Goal: Check status: Check status

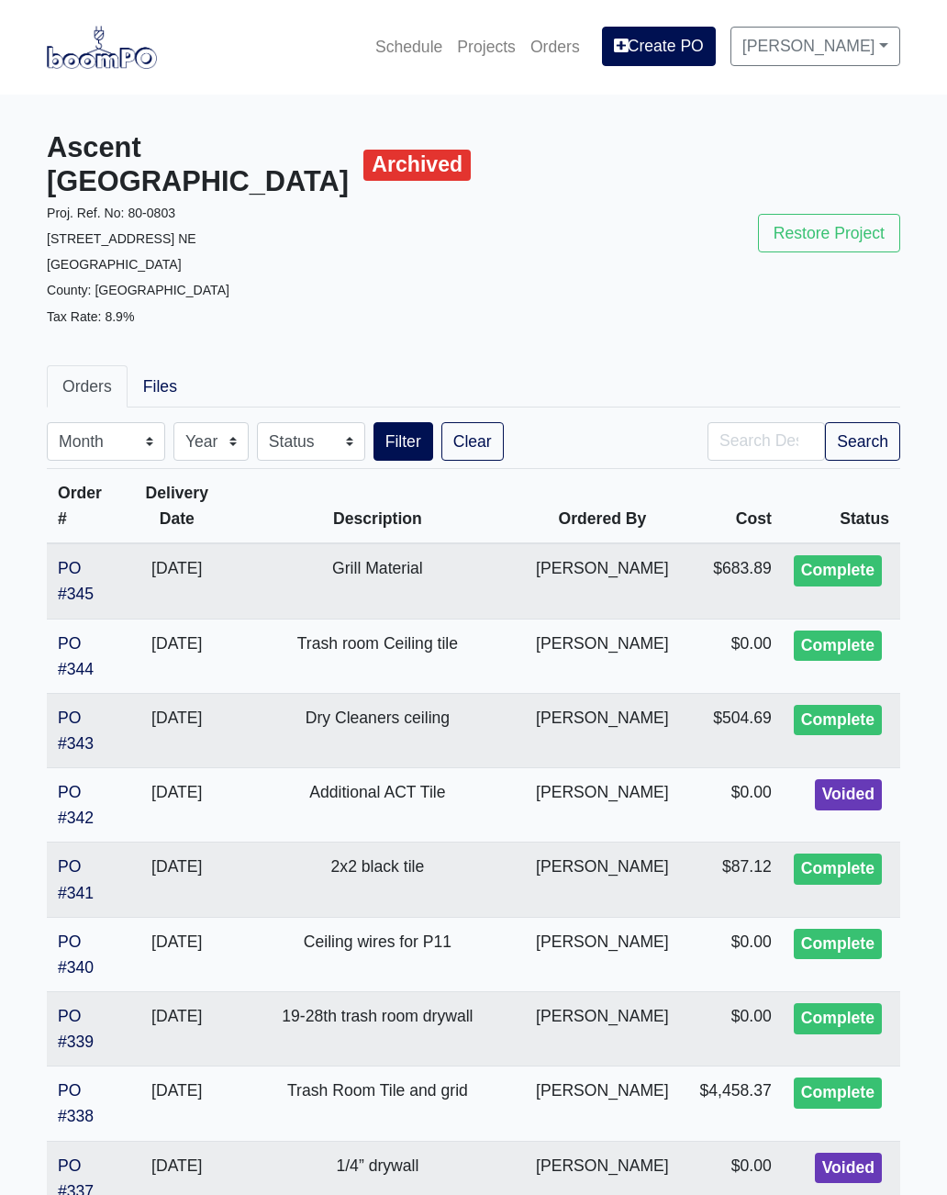
click at [484, 46] on link "Projects" at bounding box center [486, 47] width 73 height 40
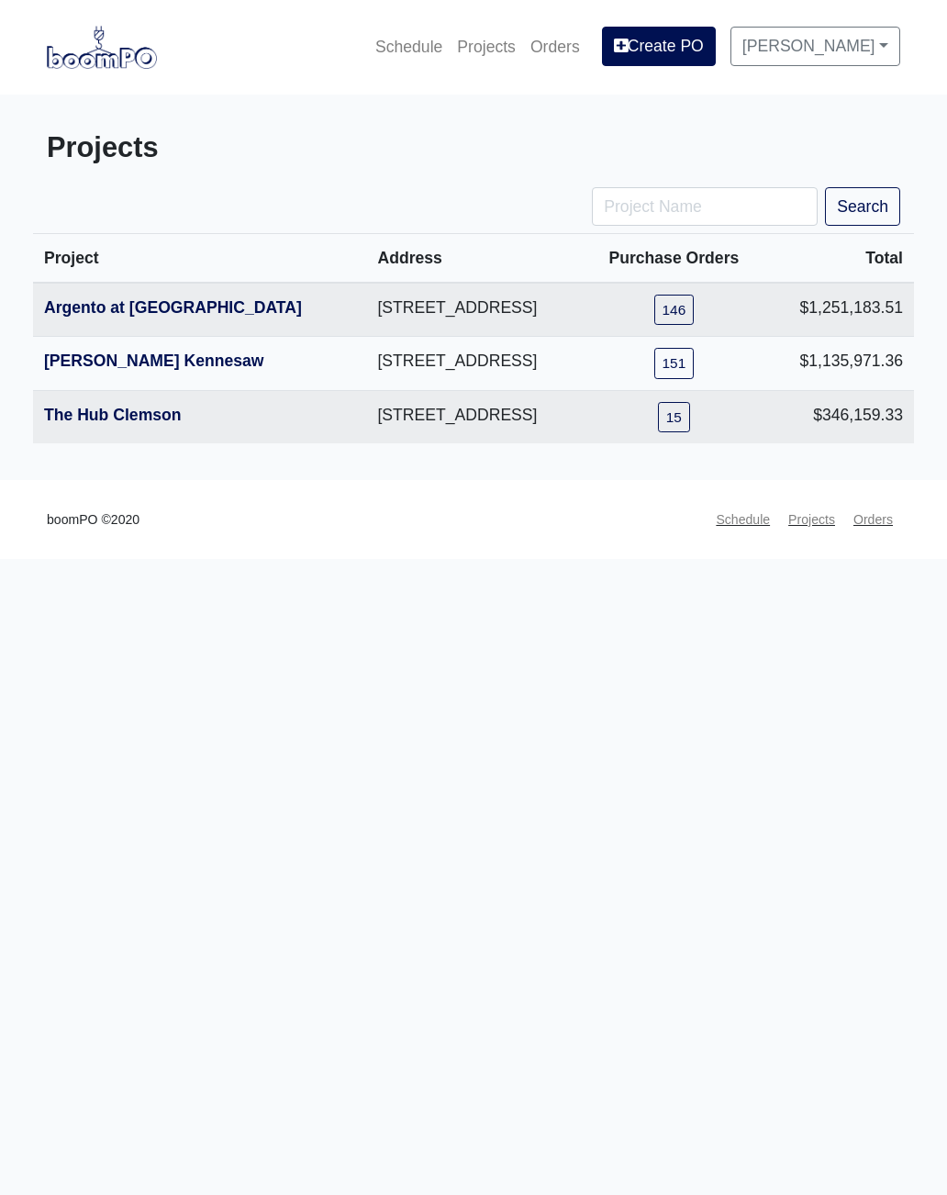
click at [116, 317] on link "Argento at [GEOGRAPHIC_DATA]" at bounding box center [173, 307] width 258 height 18
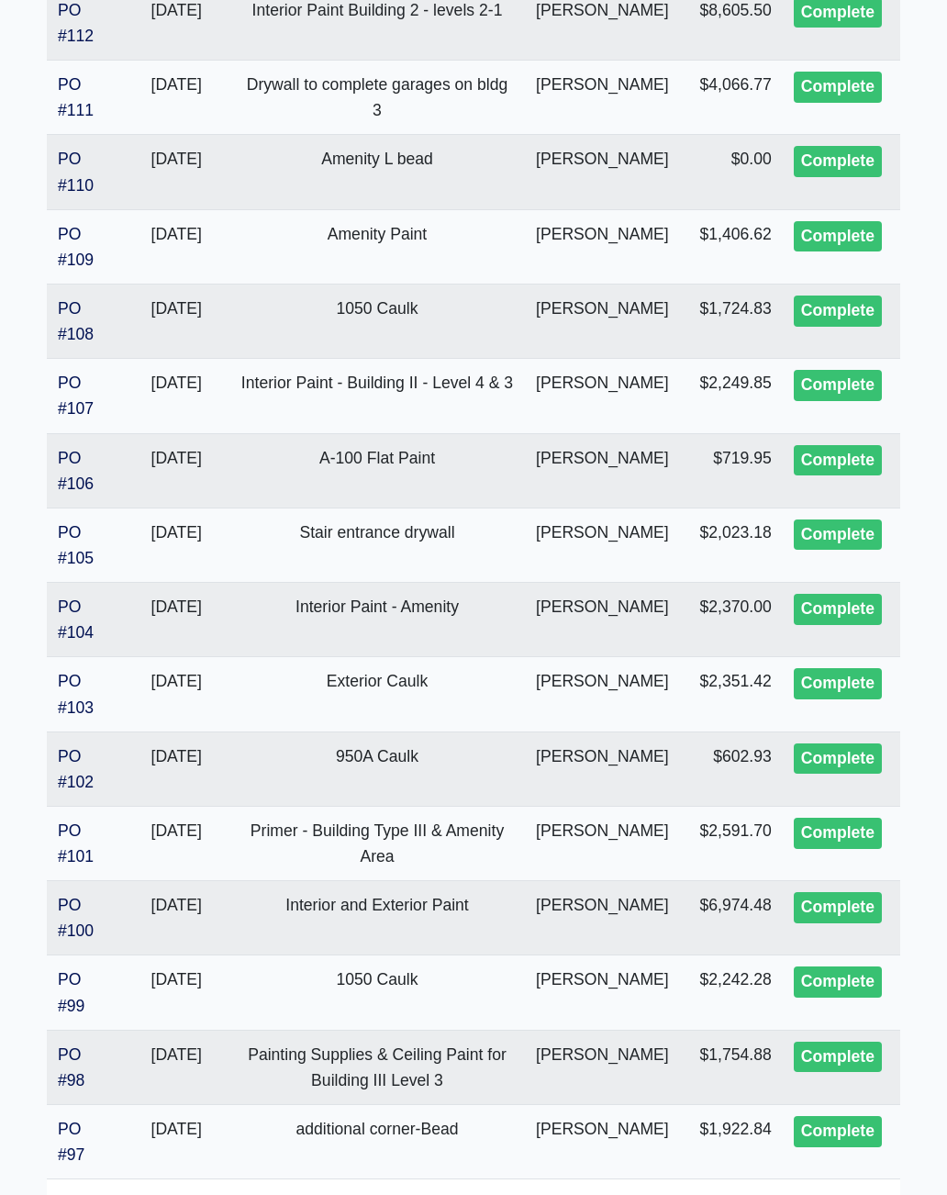
scroll to position [3081, 0]
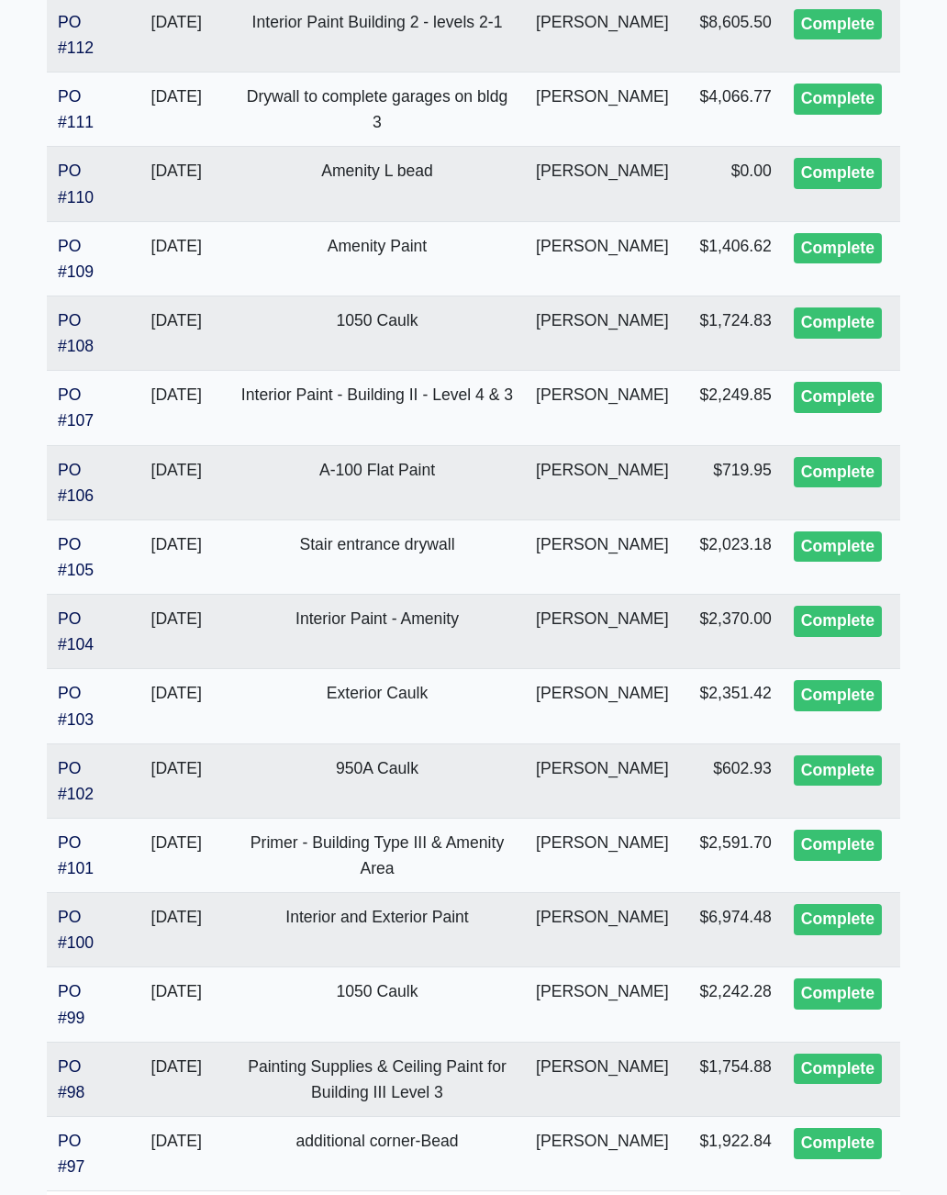
click at [79, 461] on link "PO #106" at bounding box center [76, 483] width 36 height 44
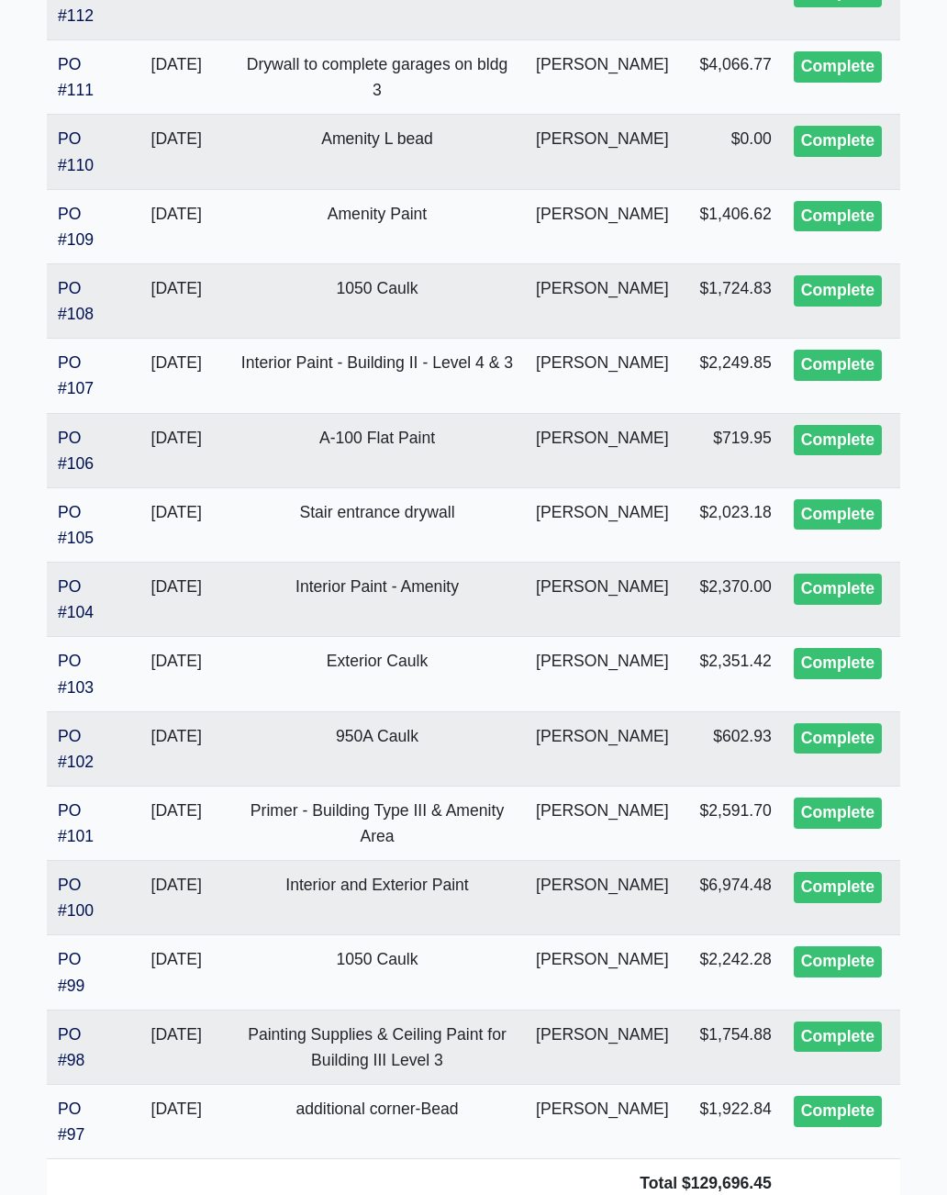
scroll to position [3230, 0]
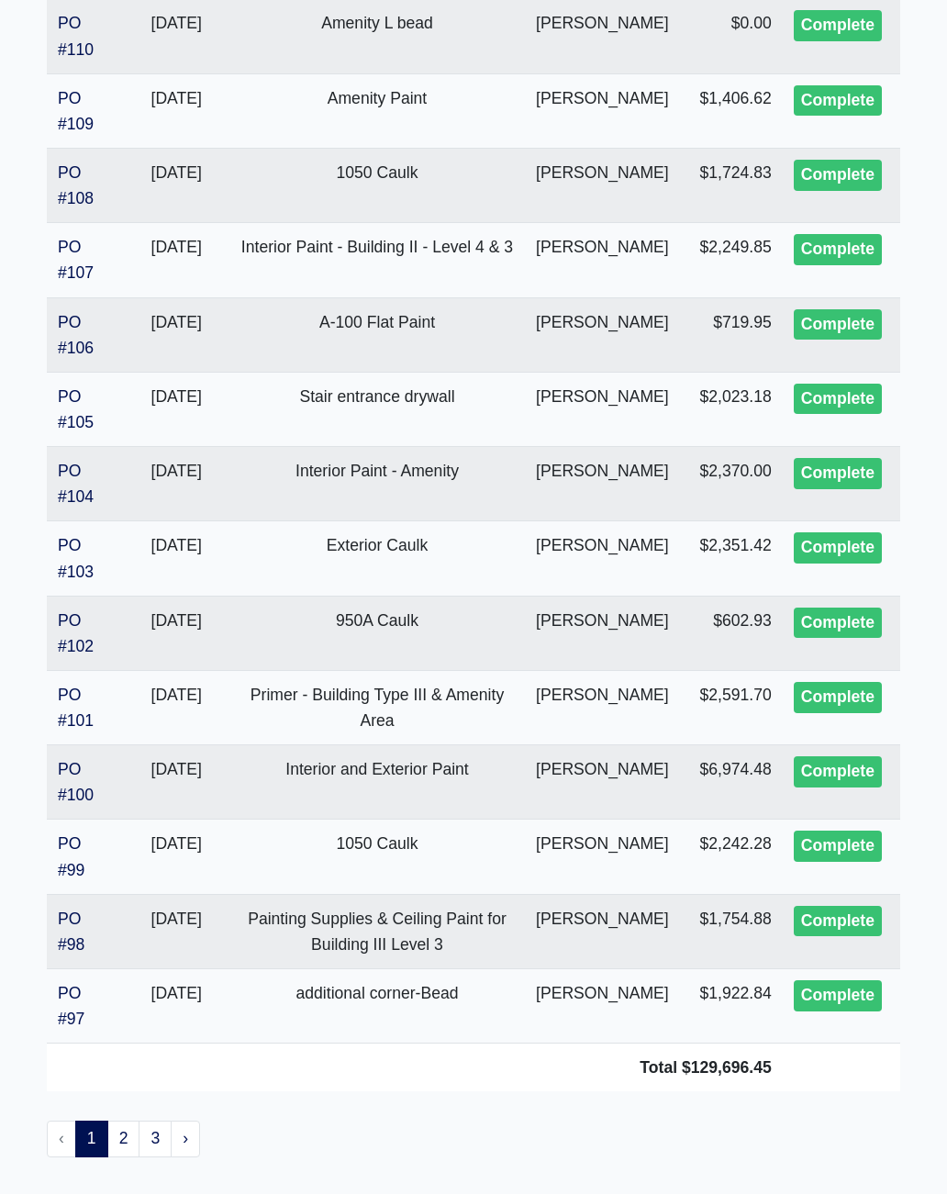
click at [127, 1120] on link "2" at bounding box center [123, 1138] width 33 height 37
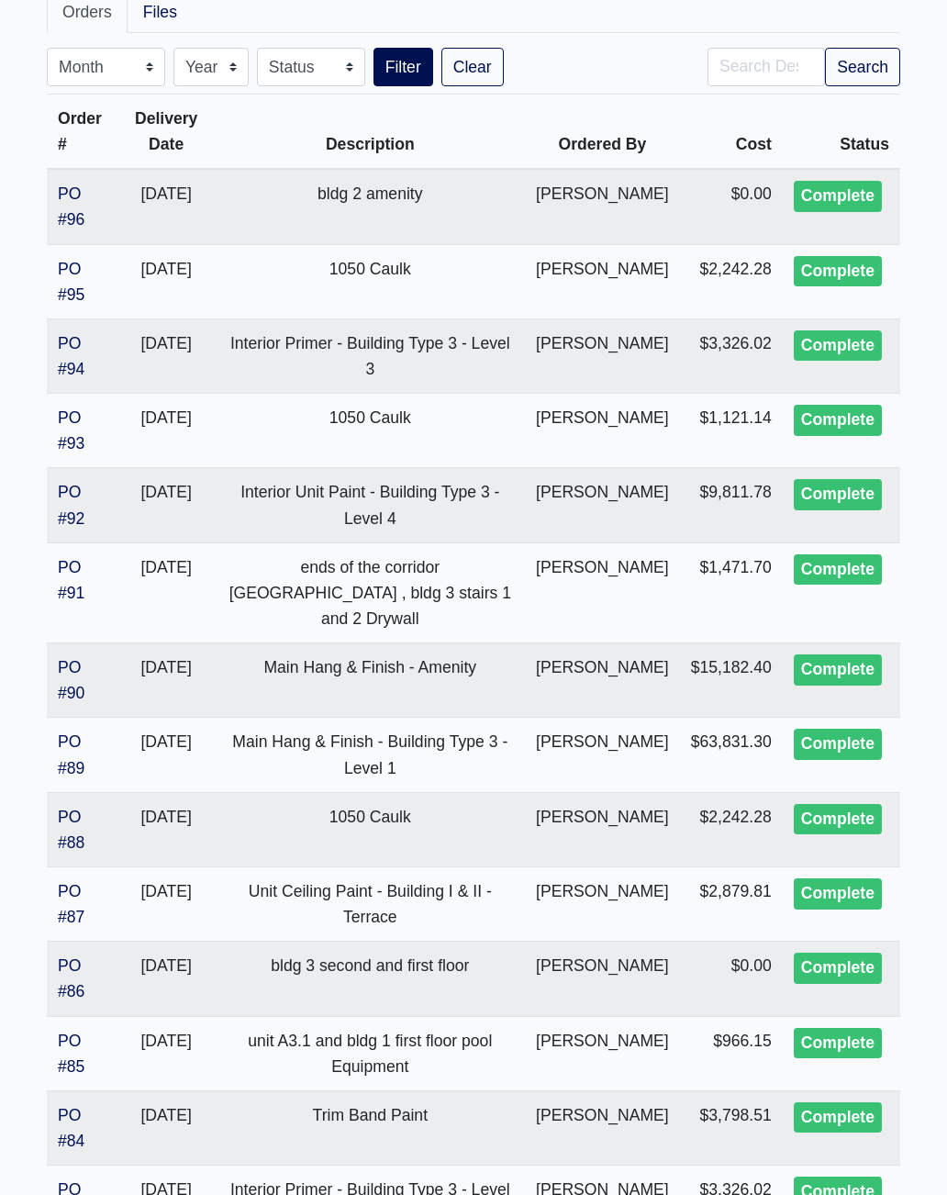
scroll to position [374, 0]
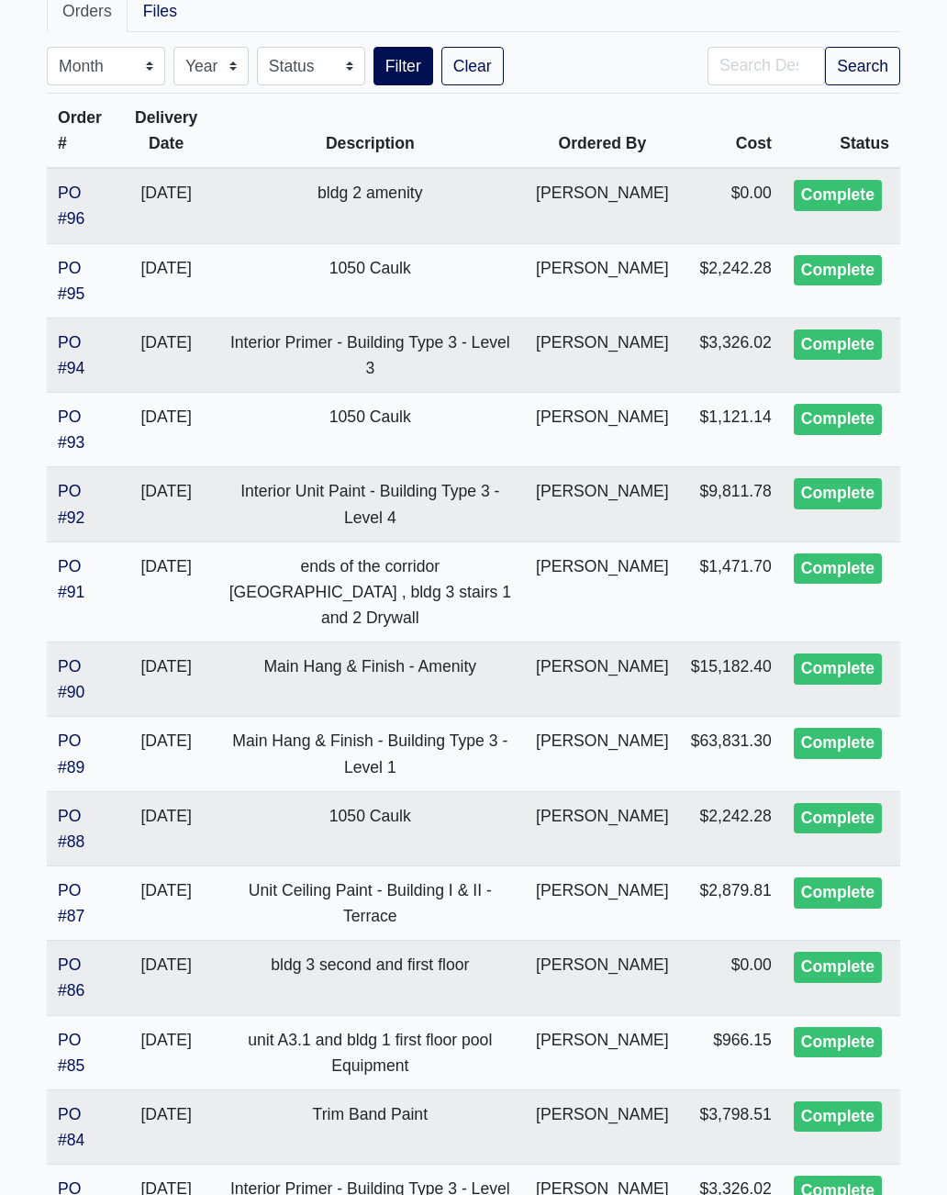
click at [75, 483] on link "PO #92" at bounding box center [71, 505] width 27 height 44
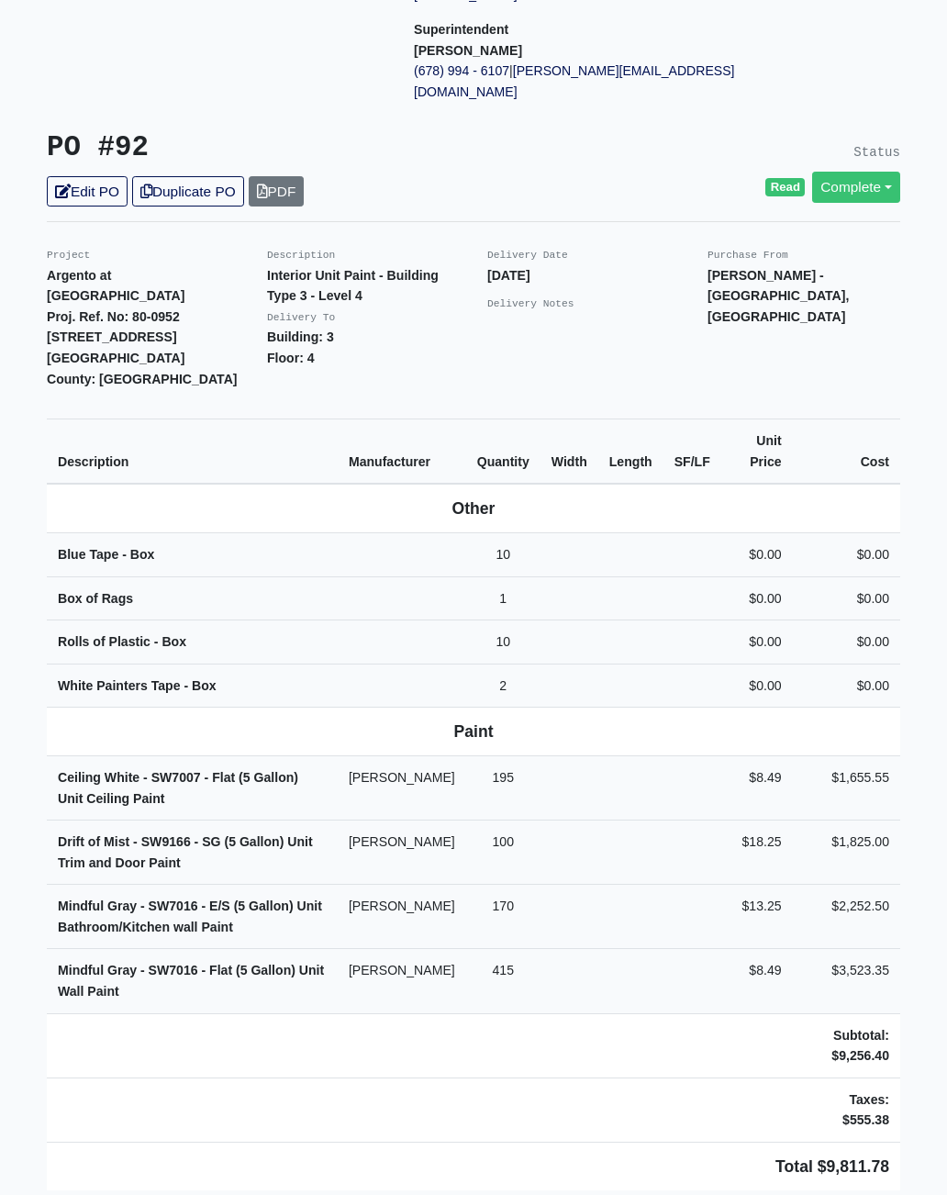
scroll to position [298, 0]
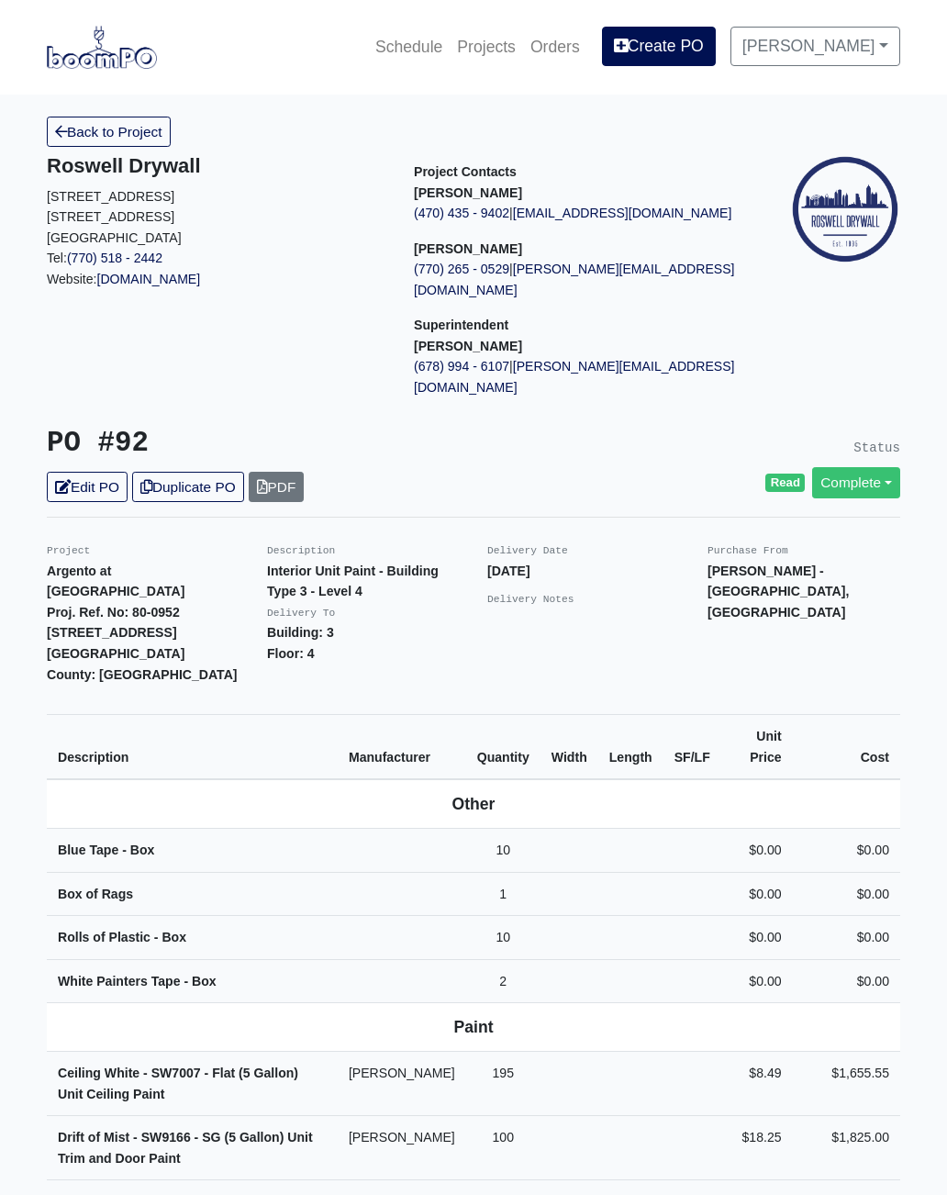
scroll to position [366, 0]
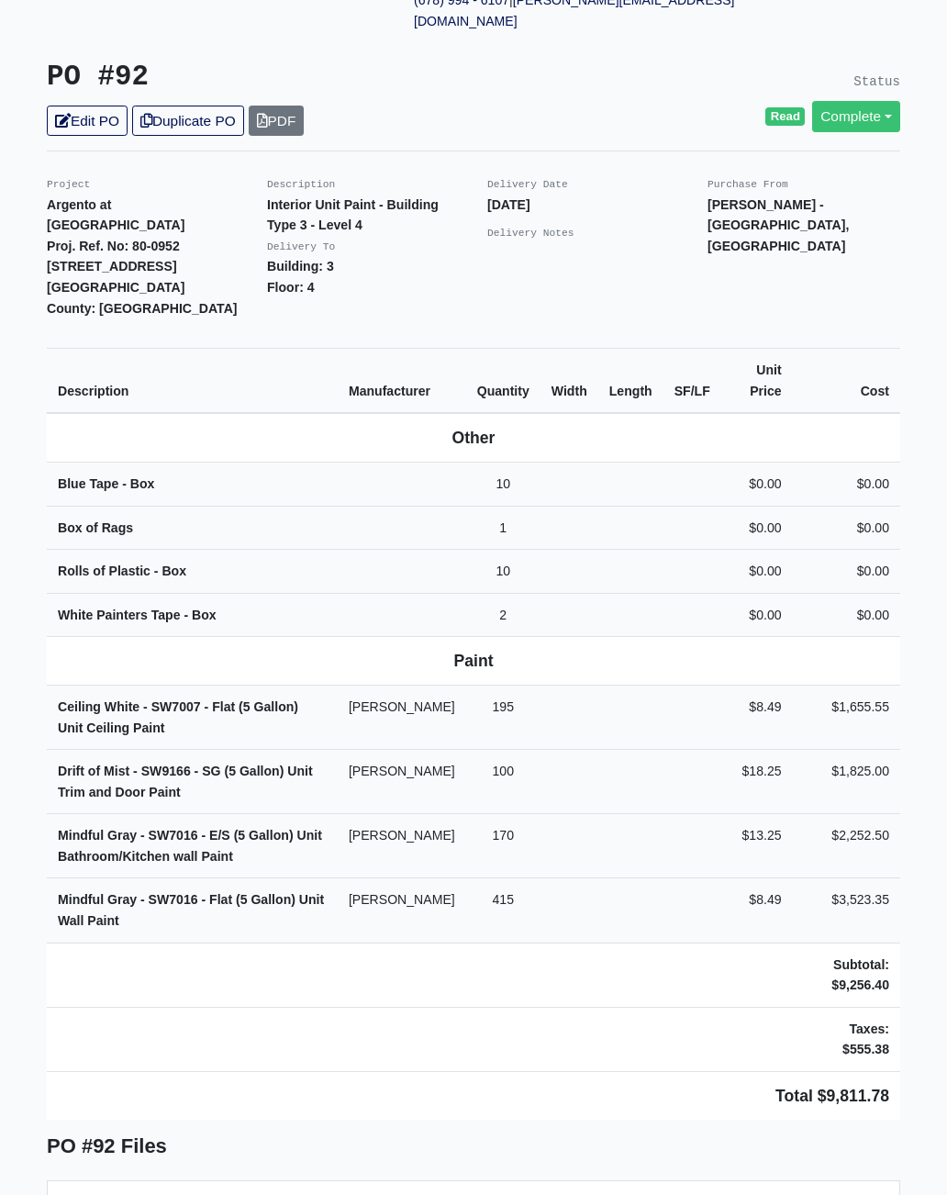
click at [560, 101] on div "Read Complete Change Status to Issue" at bounding box center [693, 116] width 413 height 30
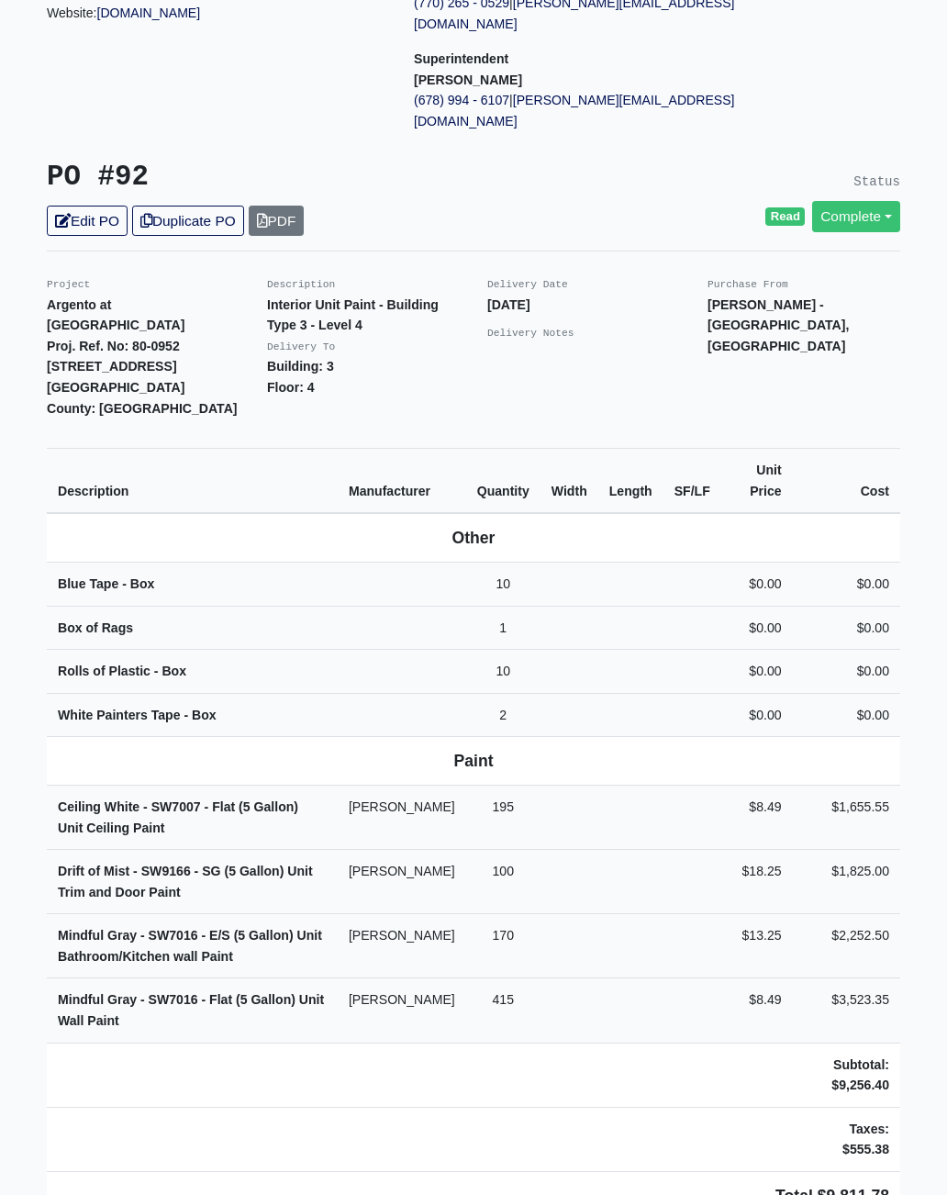
scroll to position [0, 0]
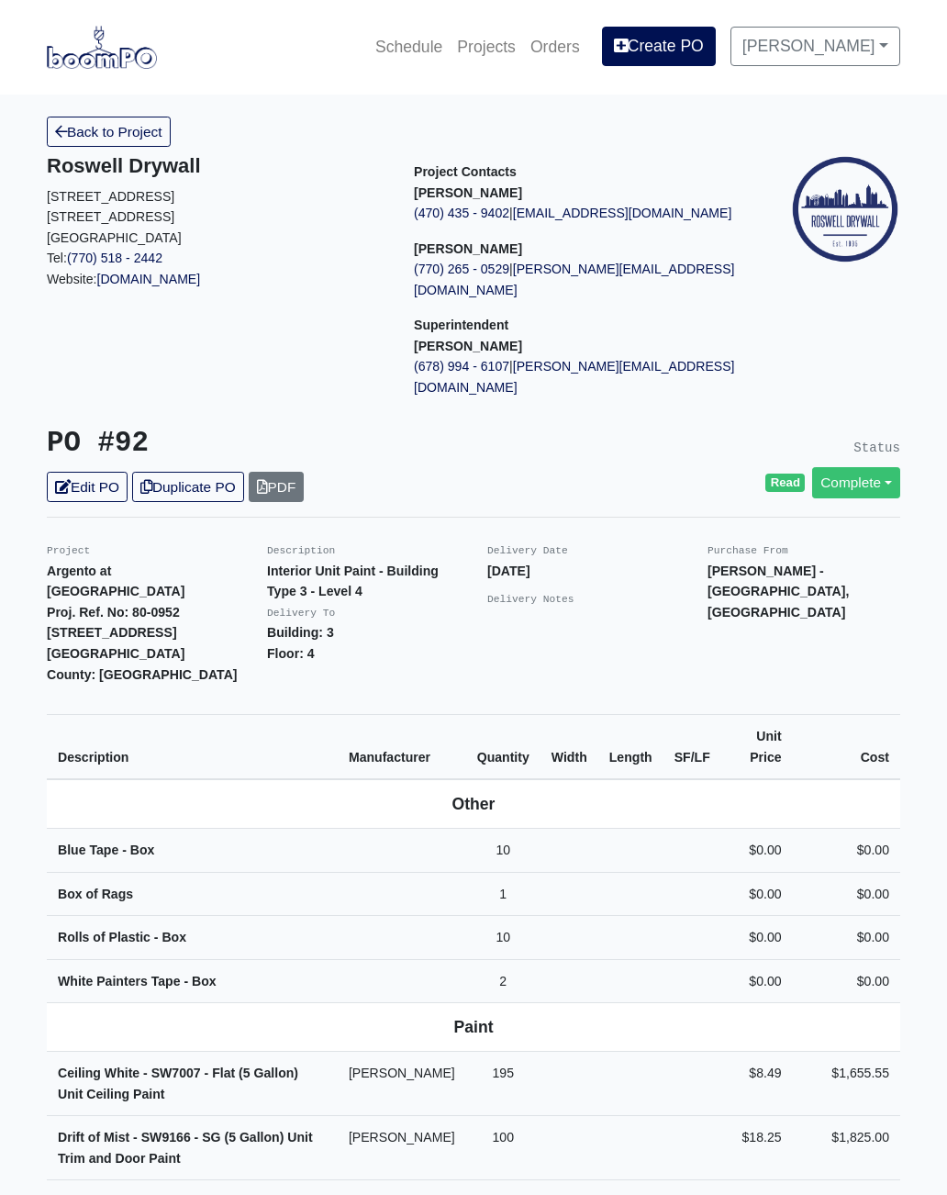
click at [144, 138] on link "Back to Project" at bounding box center [109, 132] width 124 height 30
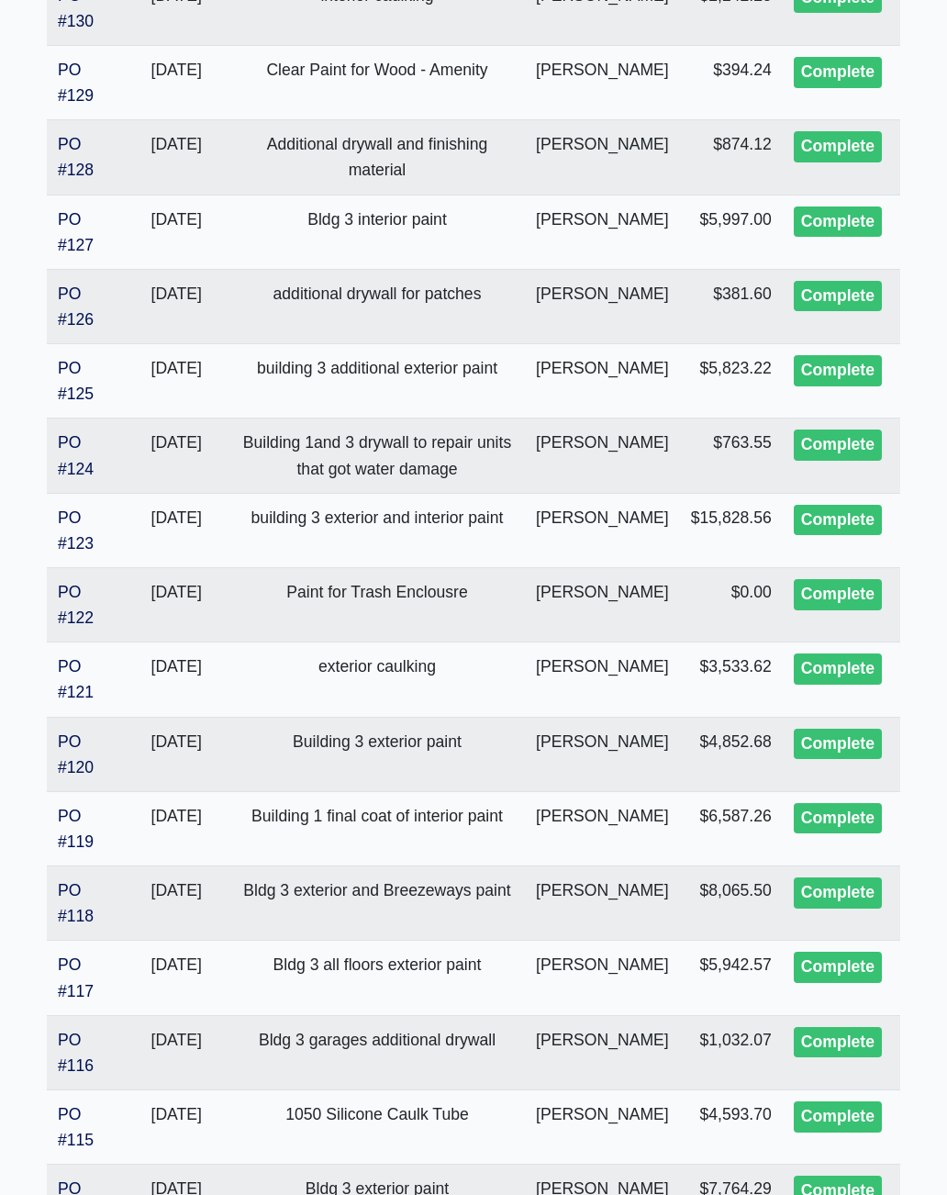
scroll to position [1757, 0]
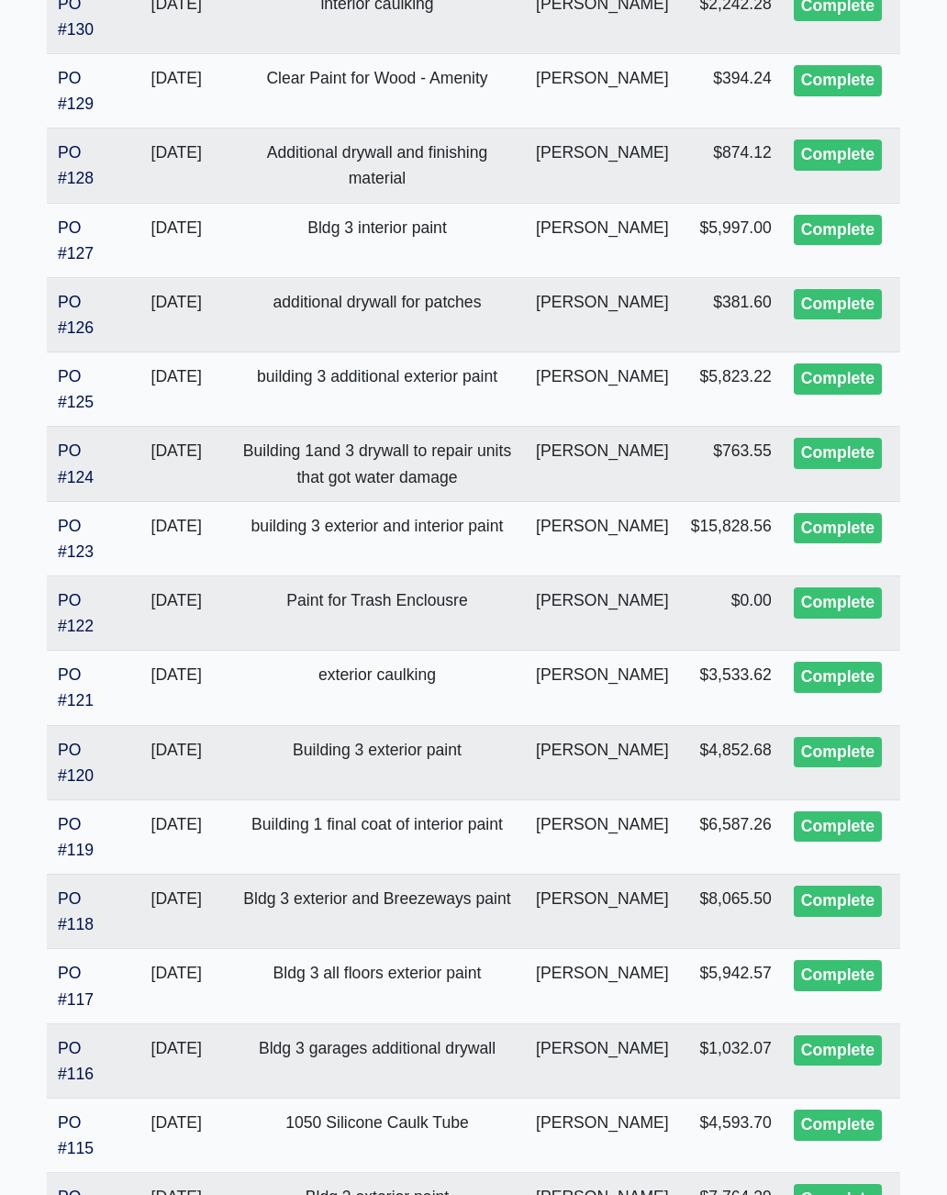
click at [81, 816] on link "PO #119" at bounding box center [76, 838] width 36 height 44
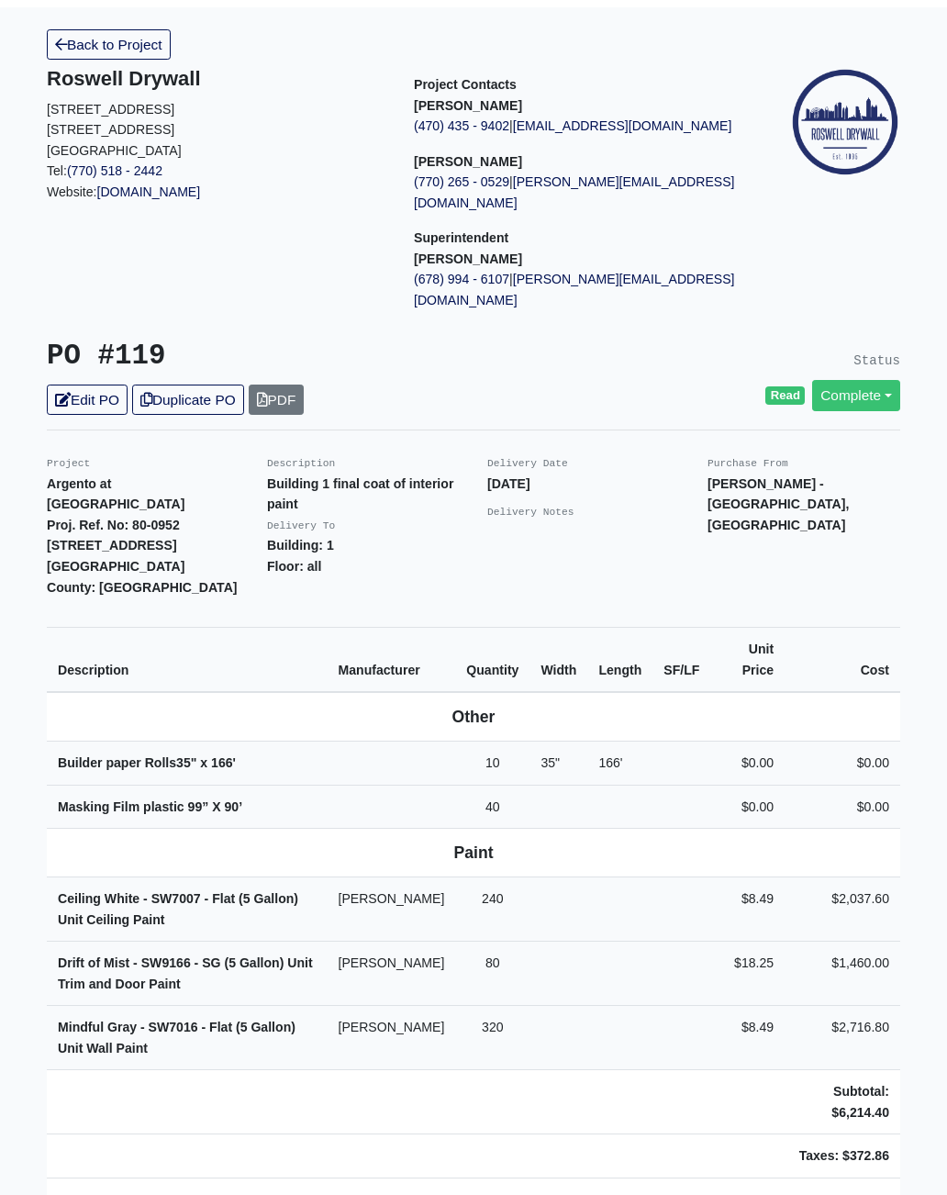
scroll to position [92, 0]
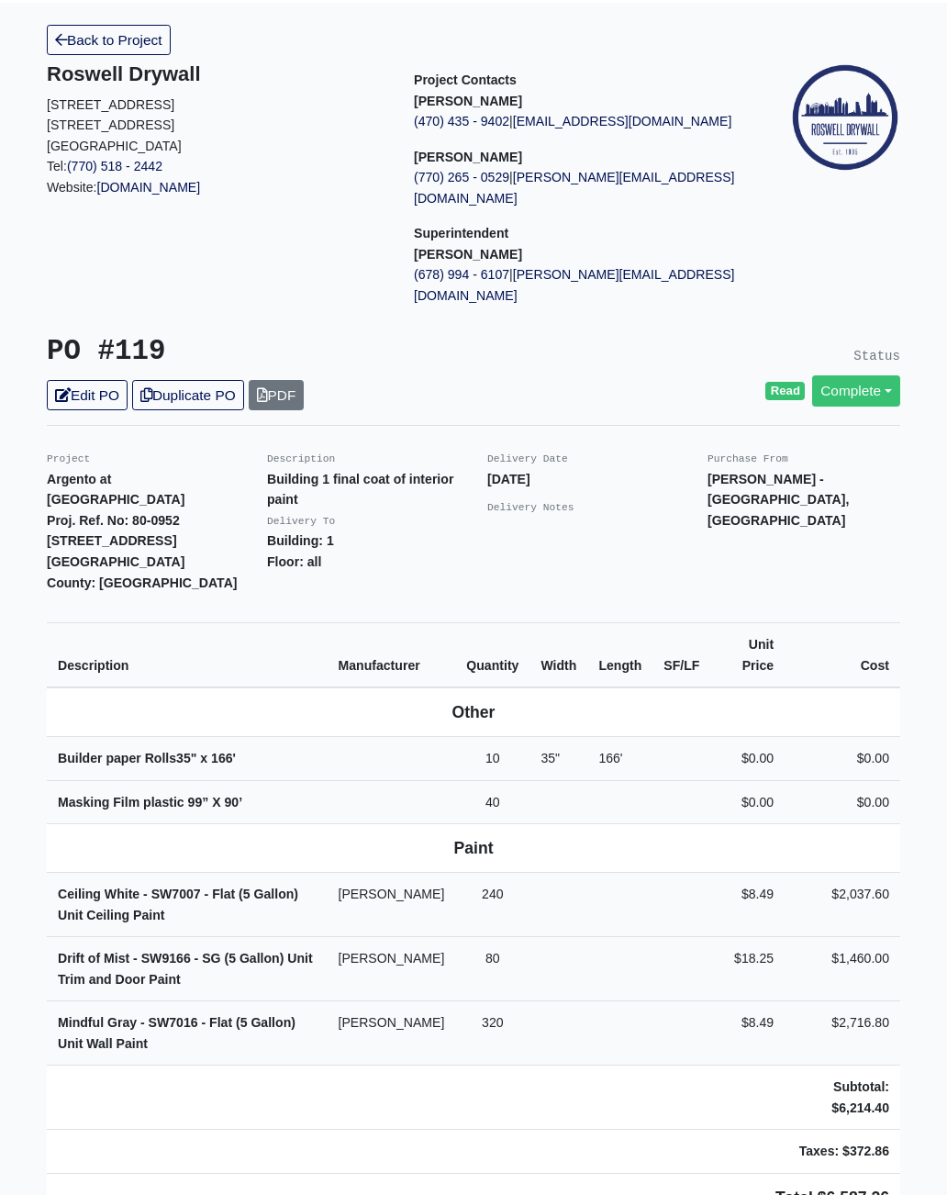
click at [155, 37] on link "Back to Project" at bounding box center [109, 40] width 124 height 30
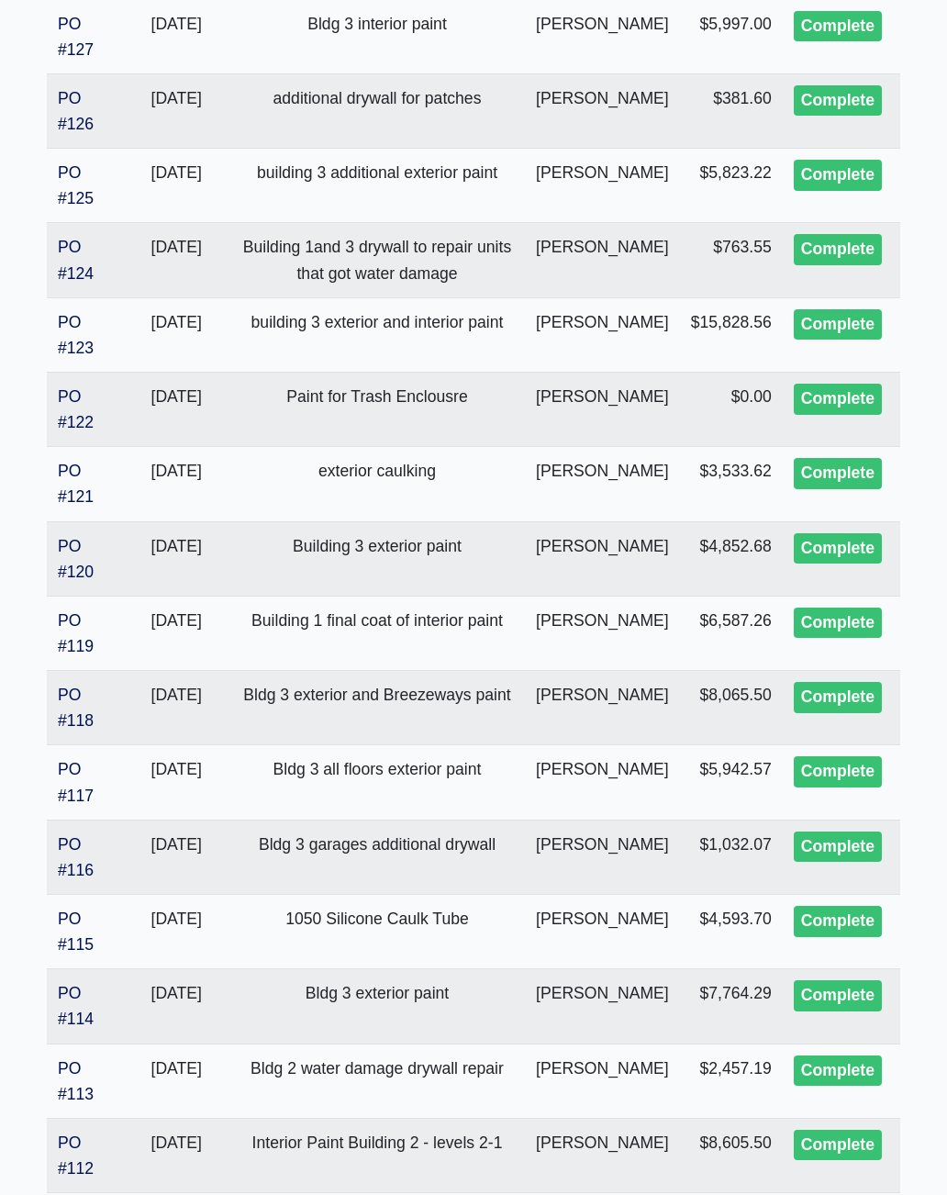
scroll to position [1961, 0]
click at [76, 686] on link "PO #118" at bounding box center [76, 708] width 36 height 44
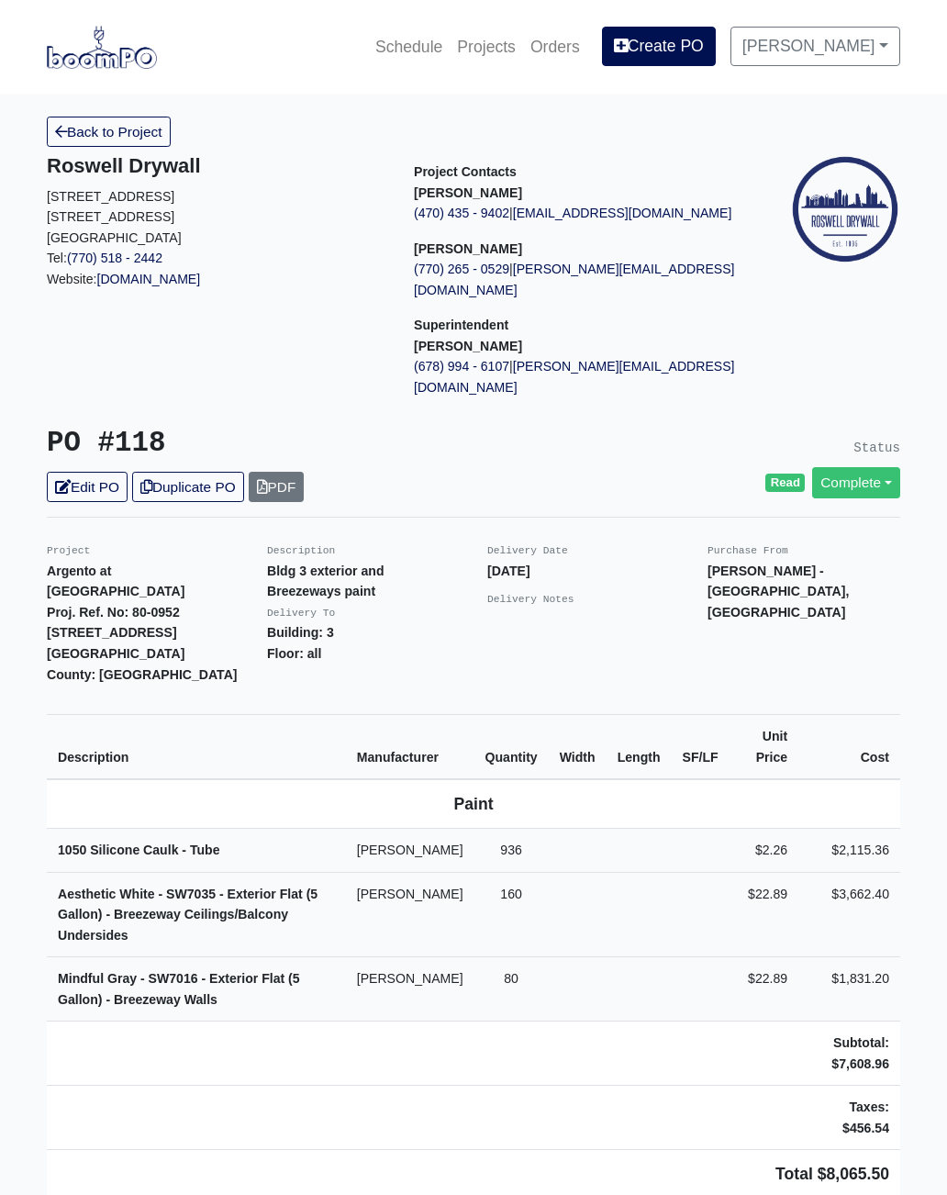
click at [148, 139] on link "Back to Project" at bounding box center [109, 132] width 124 height 30
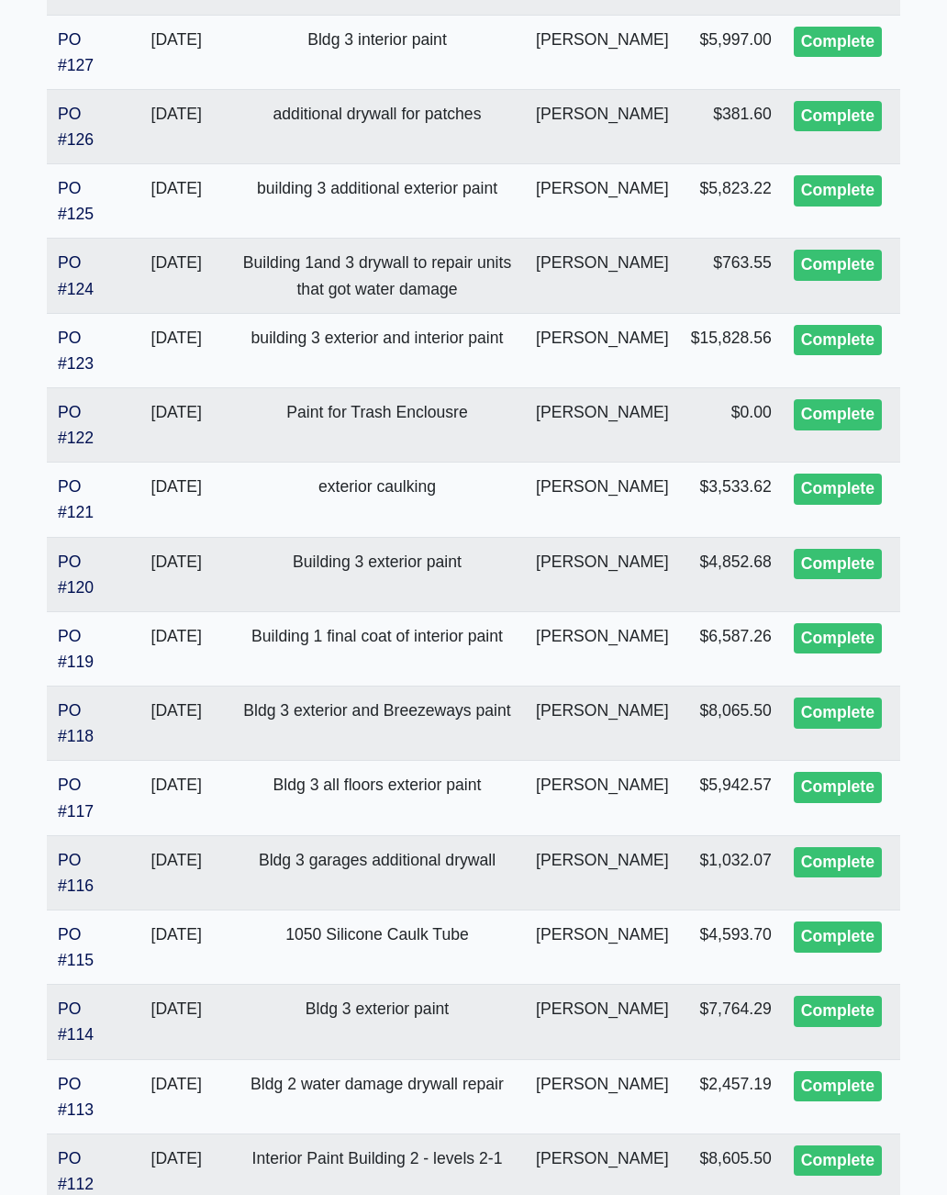
scroll to position [1946, 0]
click at [65, 627] on link "PO #119" at bounding box center [76, 649] width 36 height 44
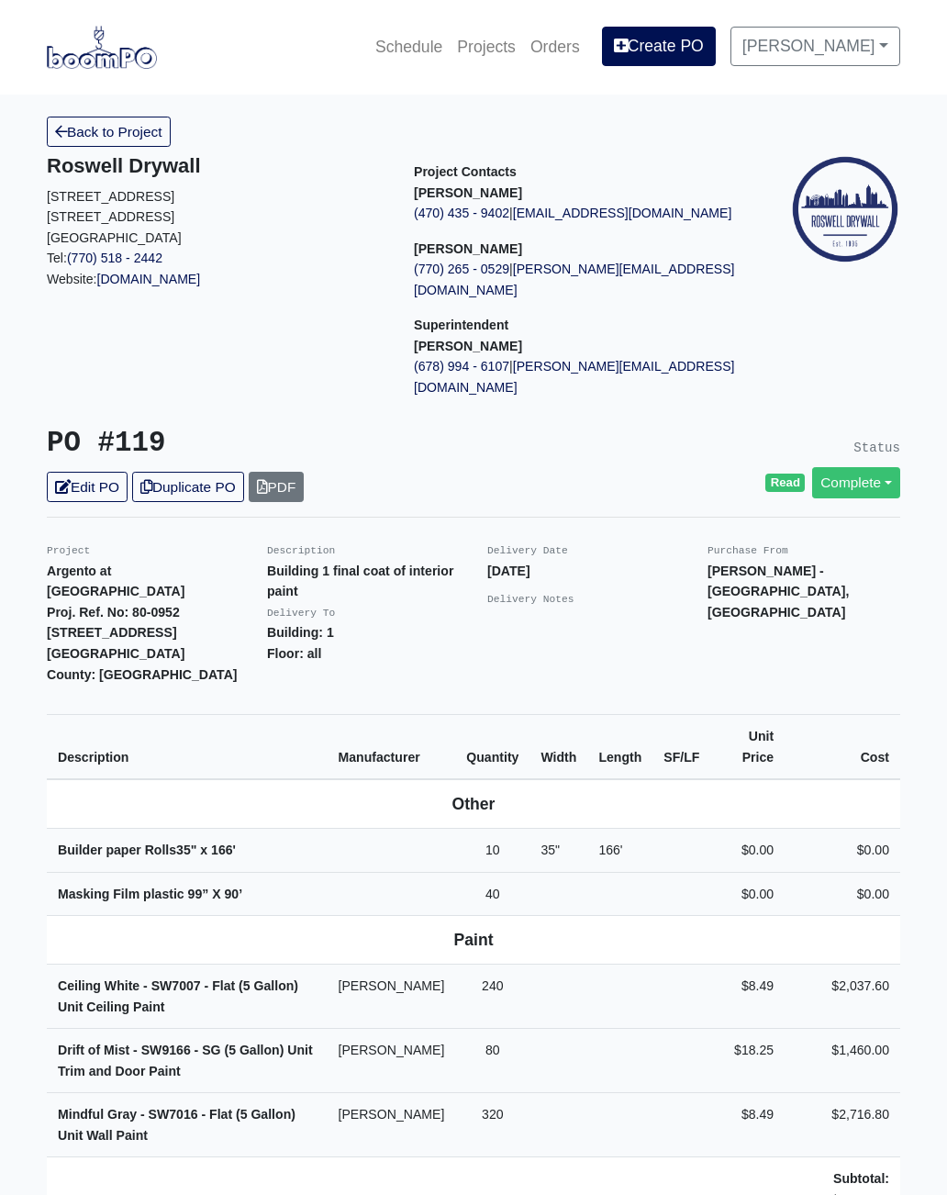
click at [139, 140] on link "Back to Project" at bounding box center [109, 132] width 124 height 30
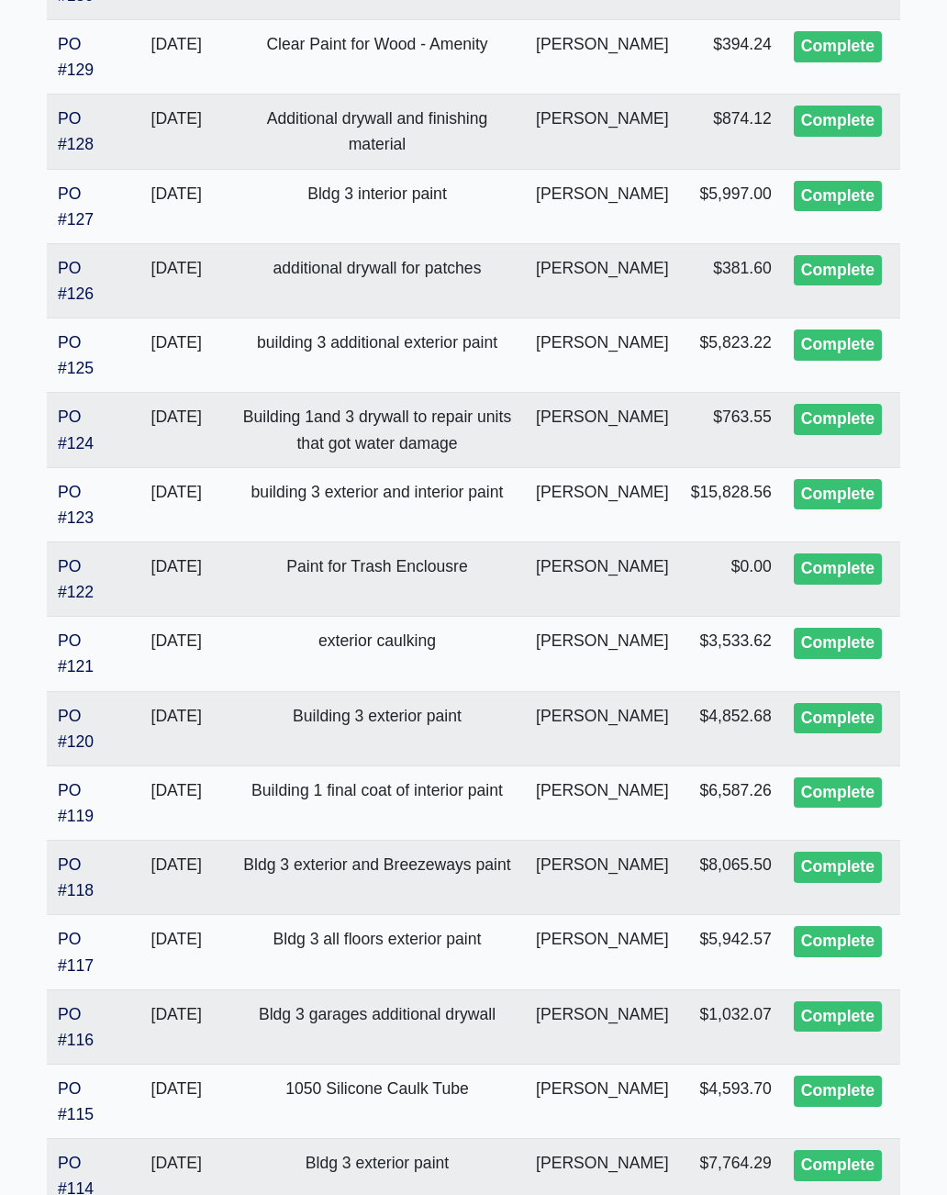
scroll to position [1792, 0]
click at [78, 781] on link "PO #119" at bounding box center [76, 803] width 36 height 44
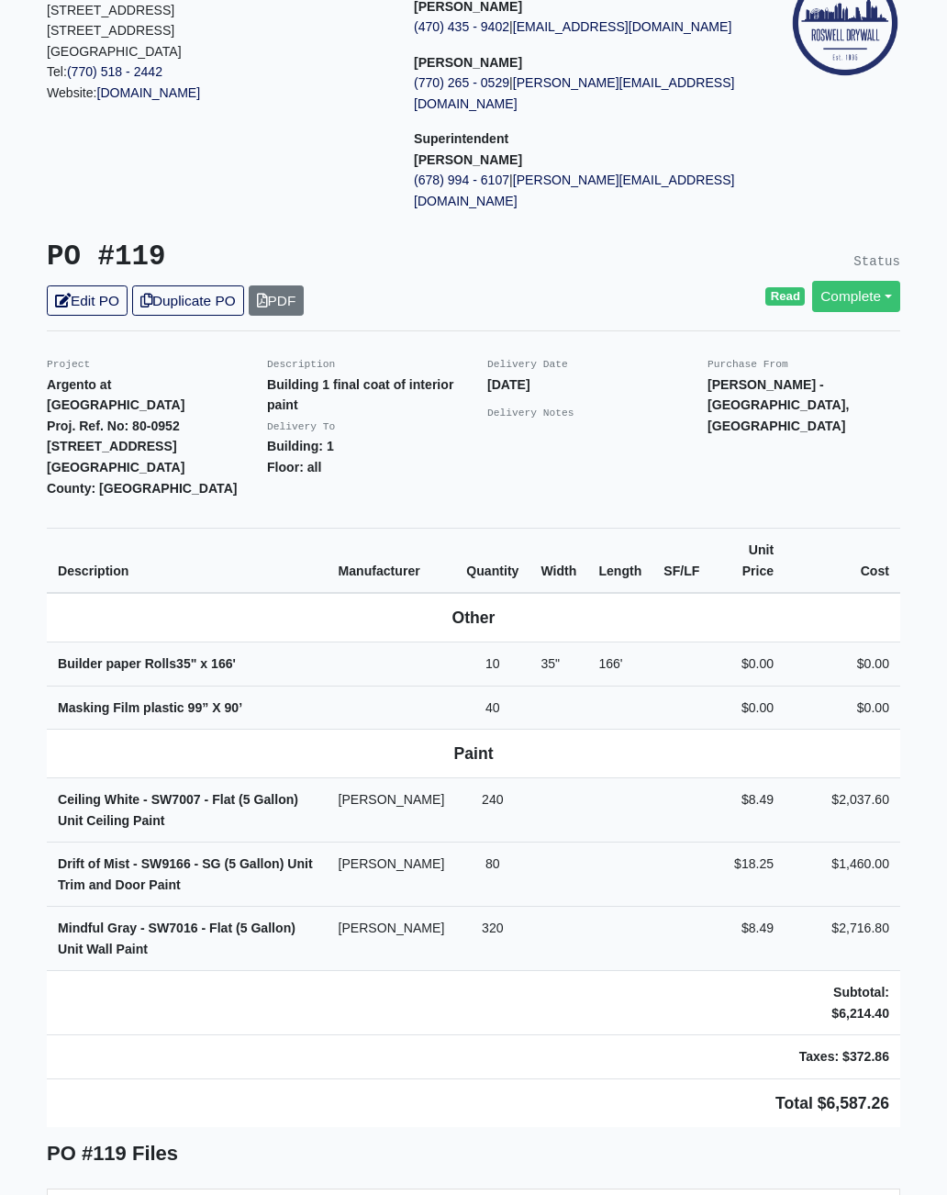
scroll to position [186, 0]
